Goal: Transaction & Acquisition: Purchase product/service

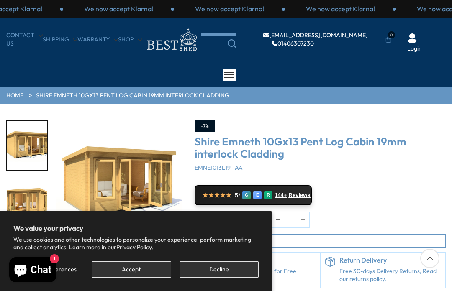
click at [222, 269] on button "Decline" at bounding box center [219, 270] width 79 height 16
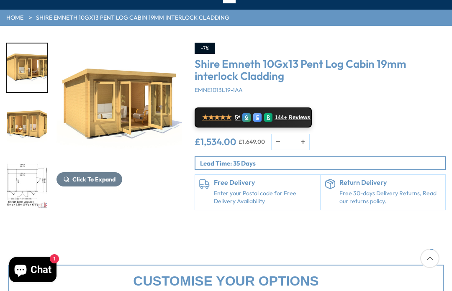
scroll to position [77, 0]
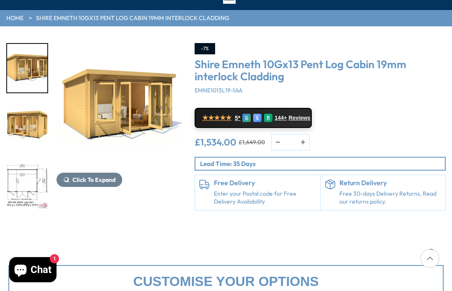
click at [37, 161] on img "3 / 15" at bounding box center [27, 185] width 40 height 49
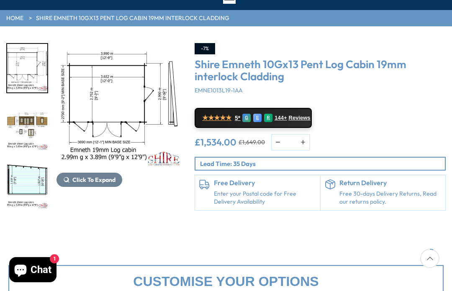
click at [35, 135] on img "4 / 15" at bounding box center [27, 127] width 40 height 49
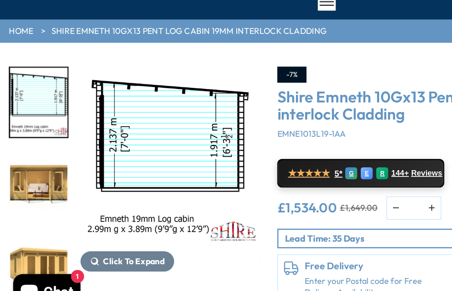
scroll to position [12, 0]
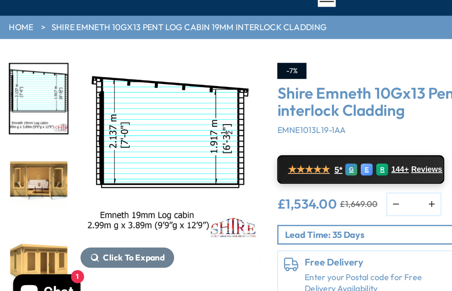
click at [31, 110] on img "5 / 15" at bounding box center [27, 134] width 40 height 49
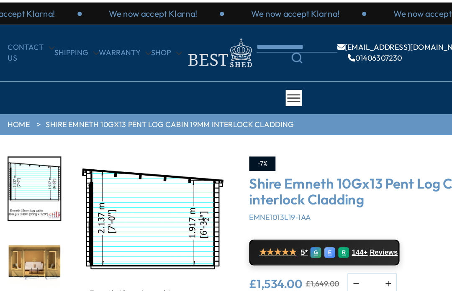
scroll to position [0, 0]
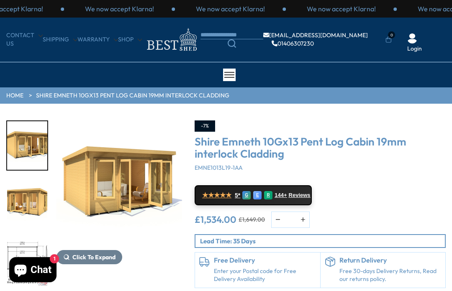
click at [235, 41] on icon "Search" at bounding box center [232, 43] width 8 height 8
click at [234, 45] on icon "Search" at bounding box center [232, 43] width 8 height 8
click at [236, 44] on icon "Search" at bounding box center [232, 43] width 8 height 8
click at [248, 36] on body "We now accept Klarna! We now accept Klarna! We now accept Klarna! We now accept…" at bounding box center [226, 145] width 452 height 291
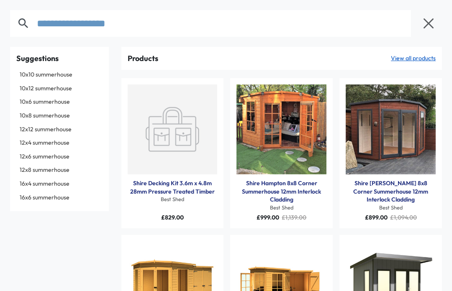
type input "**********"
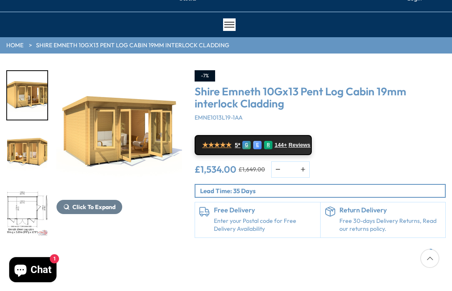
scroll to position [51, 0]
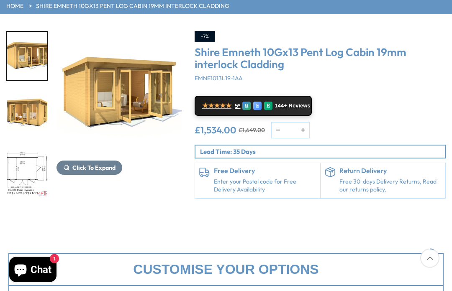
scroll to position [90, 0]
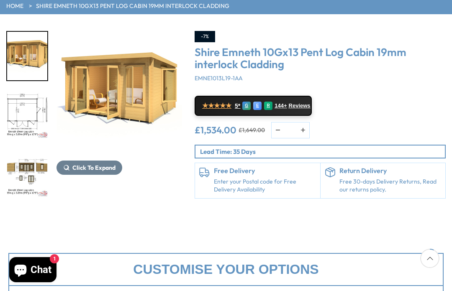
click at [23, 117] on img "3 / 15" at bounding box center [27, 114] width 40 height 49
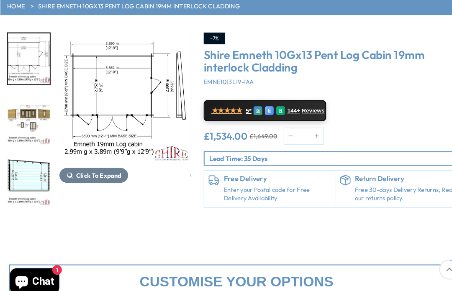
scroll to position [69, 0]
